Goal: Task Accomplishment & Management: Use online tool/utility

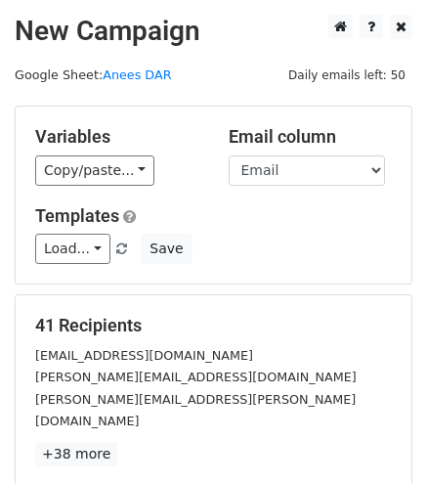
scroll to position [251, 0]
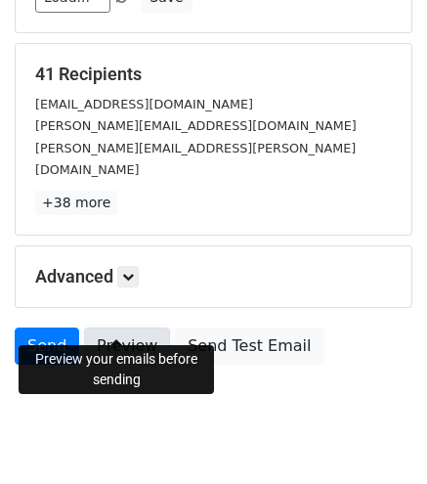
click at [119, 327] on link "Preview" at bounding box center [127, 345] width 86 height 37
click at [121, 327] on link "Preview" at bounding box center [127, 345] width 86 height 37
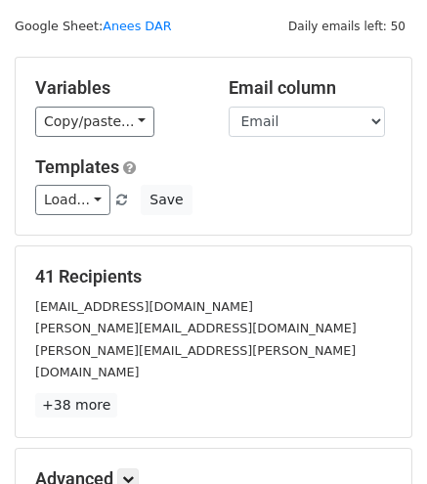
scroll to position [0, 0]
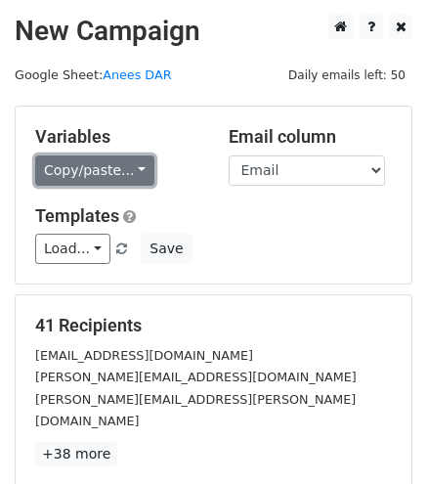
click at [51, 171] on link "Copy/paste..." at bounding box center [94, 170] width 119 height 30
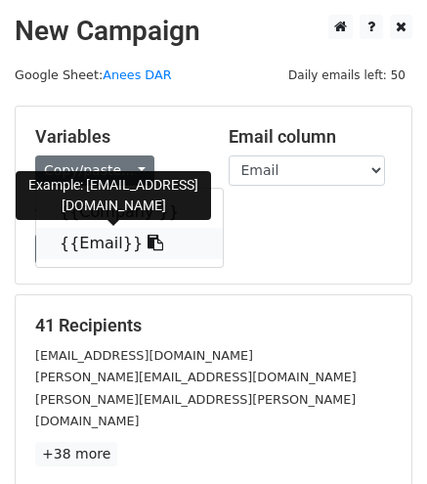
click at [108, 250] on link "{{Email}}" at bounding box center [129, 243] width 187 height 31
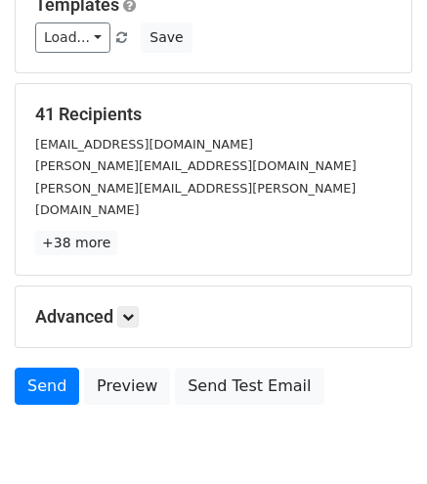
scroll to position [272, 0]
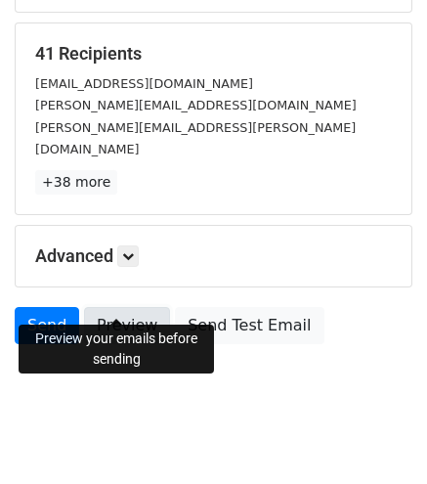
click at [136, 314] on link "Preview" at bounding box center [127, 325] width 86 height 37
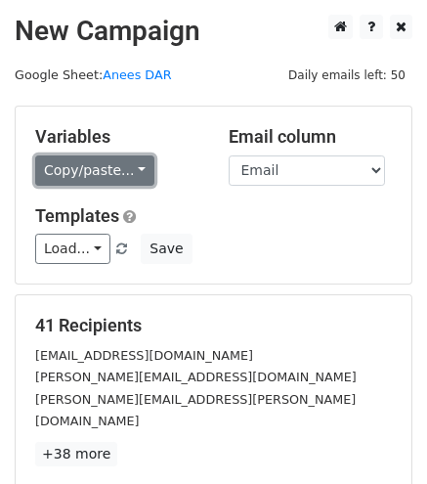
click at [68, 167] on link "Copy/paste..." at bounding box center [94, 170] width 119 height 30
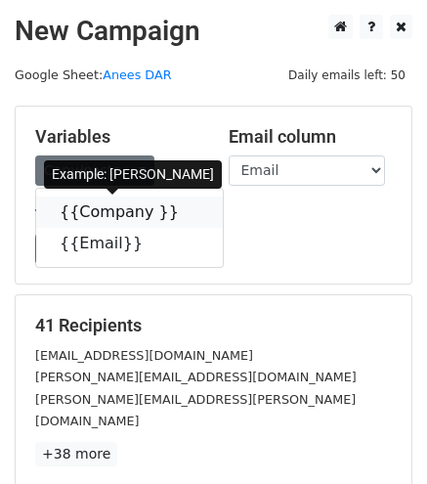
click at [85, 220] on link "{{Company }}" at bounding box center [129, 211] width 187 height 31
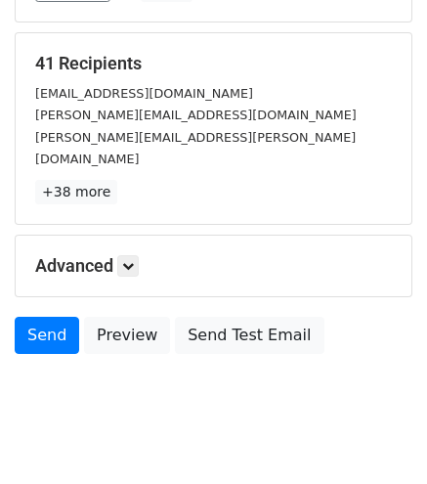
scroll to position [268, 0]
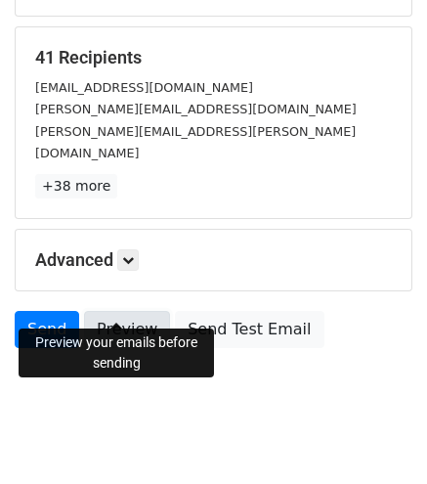
click at [107, 311] on link "Preview" at bounding box center [127, 329] width 86 height 37
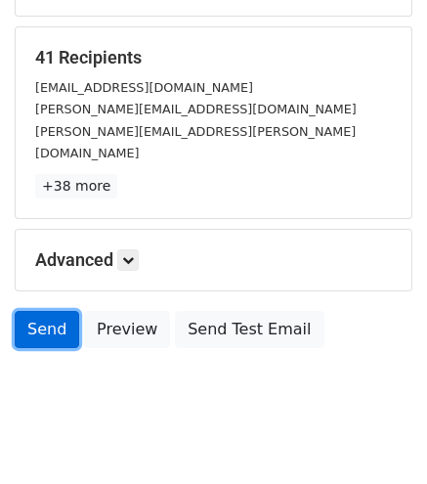
click at [29, 311] on link "Send" at bounding box center [47, 329] width 64 height 37
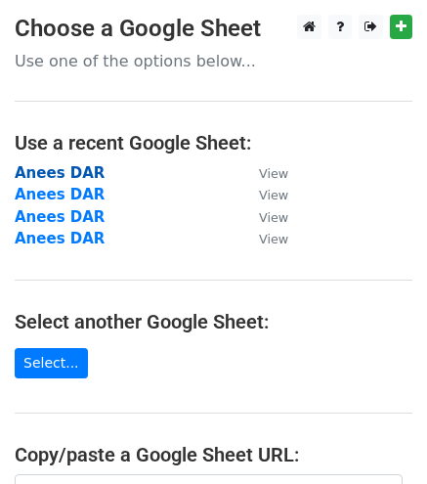
click at [61, 173] on strong "Anees DAR" at bounding box center [60, 173] width 90 height 18
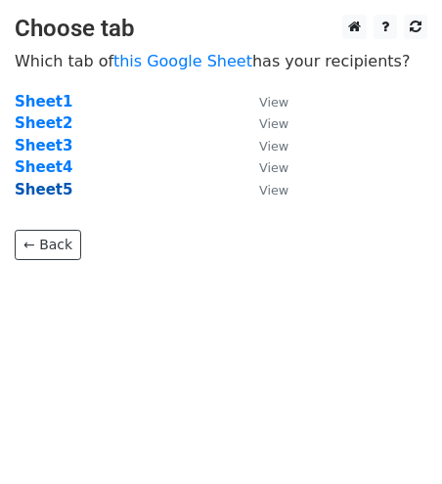
click at [38, 190] on strong "Sheet5" at bounding box center [44, 190] width 58 height 18
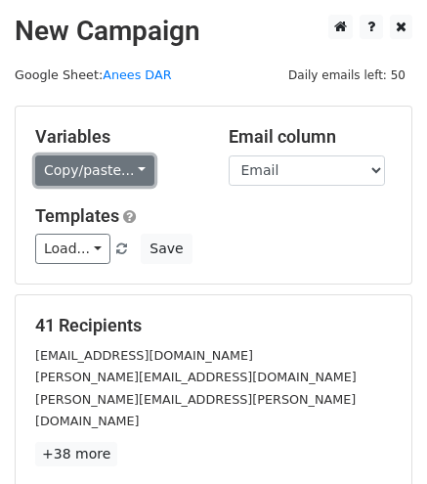
click at [82, 164] on link "Copy/paste..." at bounding box center [94, 170] width 119 height 30
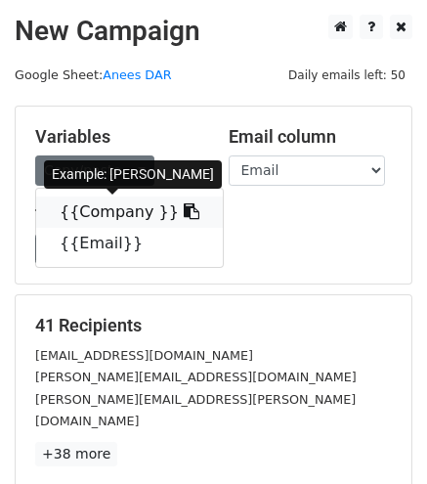
click at [111, 205] on link "{{Company }}" at bounding box center [129, 211] width 187 height 31
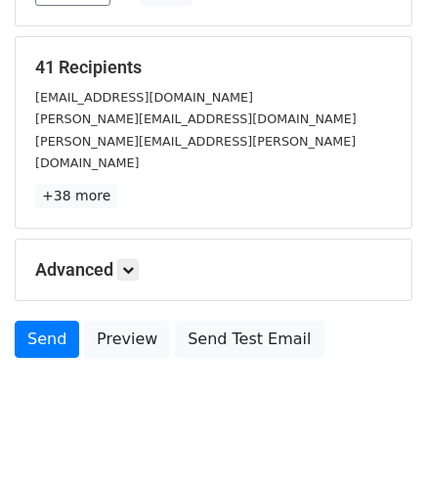
scroll to position [272, 0]
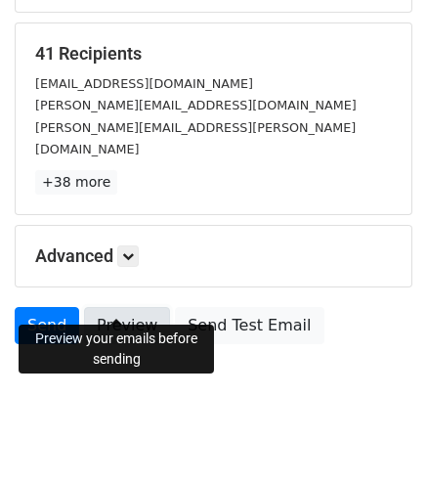
click at [119, 307] on link "Preview" at bounding box center [127, 325] width 86 height 37
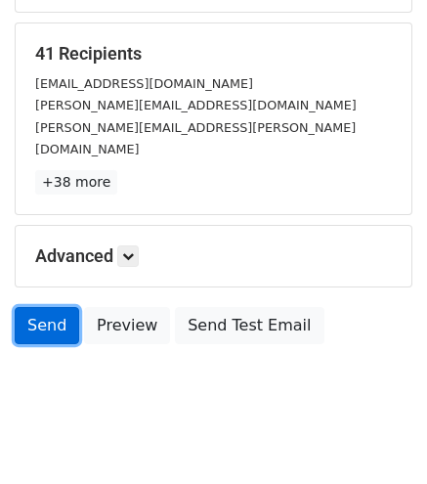
click at [31, 310] on link "Send" at bounding box center [47, 325] width 64 height 37
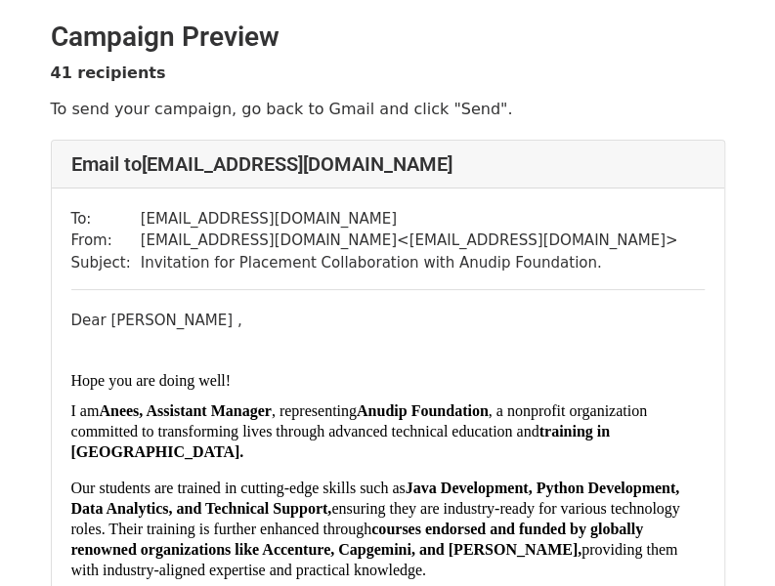
drag, startPoint x: 780, startPoint y: 25, endPoint x: 750, endPoint y: -63, distance: 93.6
